Goal: Information Seeking & Learning: Learn about a topic

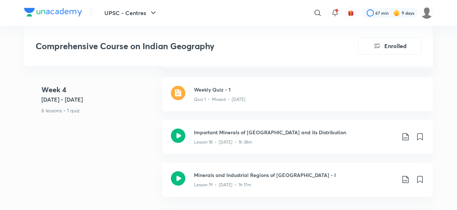
scroll to position [1298, 0]
click at [255, 128] on h3 "Important Minerals of [GEOGRAPHIC_DATA] and its Distribution" at bounding box center [294, 132] width 201 height 8
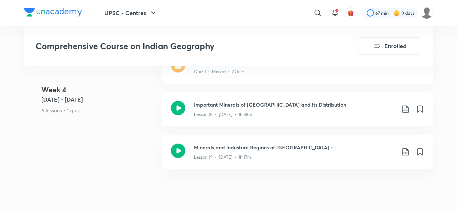
scroll to position [1330, 0]
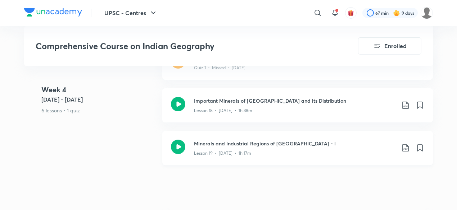
click at [250, 141] on div "Minerals and Industrial Regions of [GEOGRAPHIC_DATA] - I Lesson 19 • [DATE] • 1…" at bounding box center [297, 148] width 270 height 34
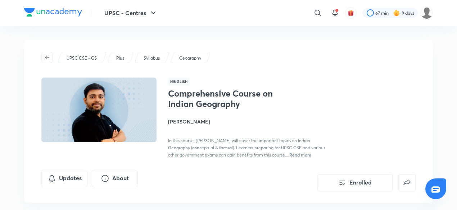
scroll to position [66, 0]
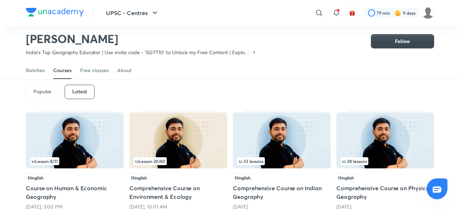
scroll to position [31, 0]
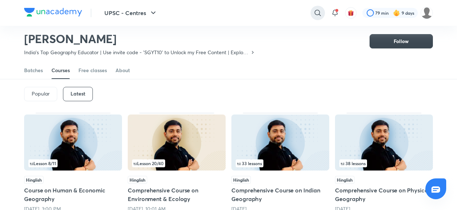
click at [317, 18] on div at bounding box center [317, 13] width 14 height 14
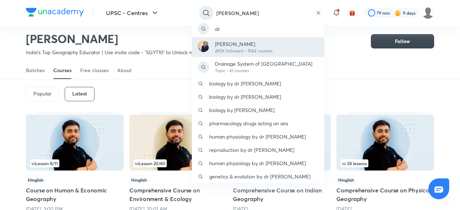
type input "[PERSON_NAME]"
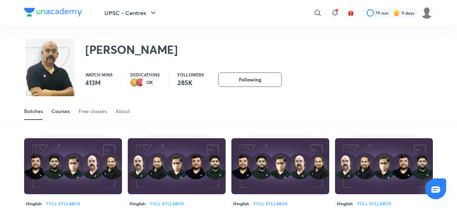
click at [70, 110] on div "Courses" at bounding box center [60, 111] width 18 height 7
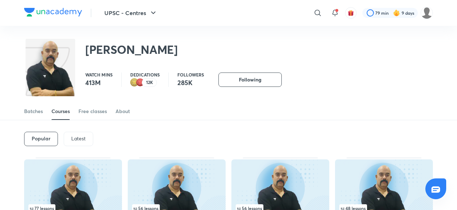
click at [86, 141] on div "Latest" at bounding box center [78, 139] width 29 height 14
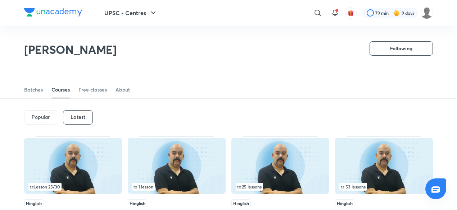
scroll to position [61, 0]
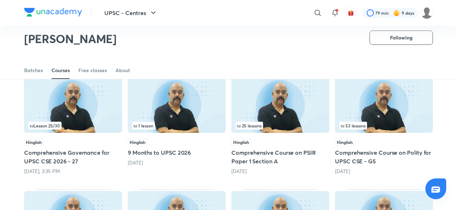
click at [406, 122] on div "53 lessons" at bounding box center [383, 126] width 89 height 8
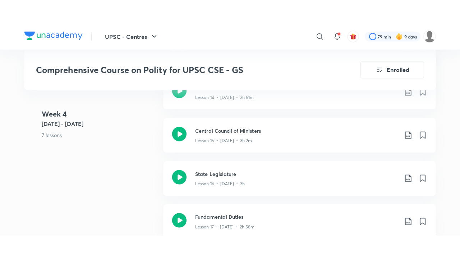
scroll to position [1139, 0]
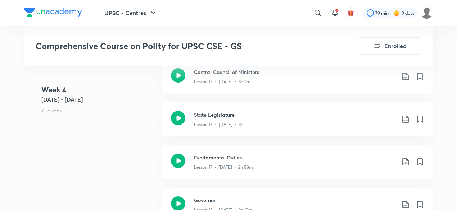
click at [198, 119] on div "Lesson 16 • [DATE] • 3h" at bounding box center [294, 123] width 201 height 9
